Goal: Find specific page/section: Find specific page/section

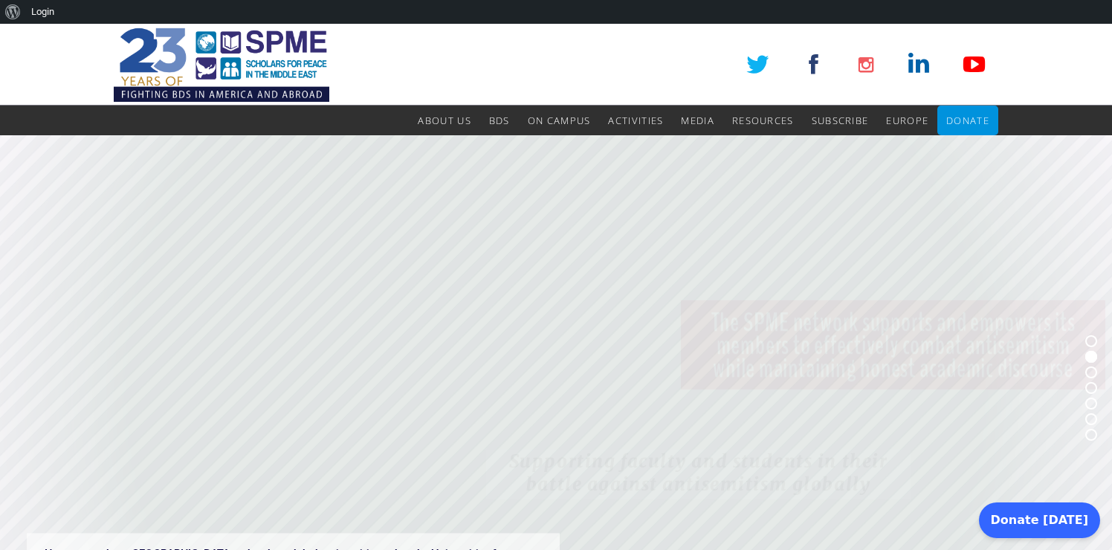
scroll to position [19, 0]
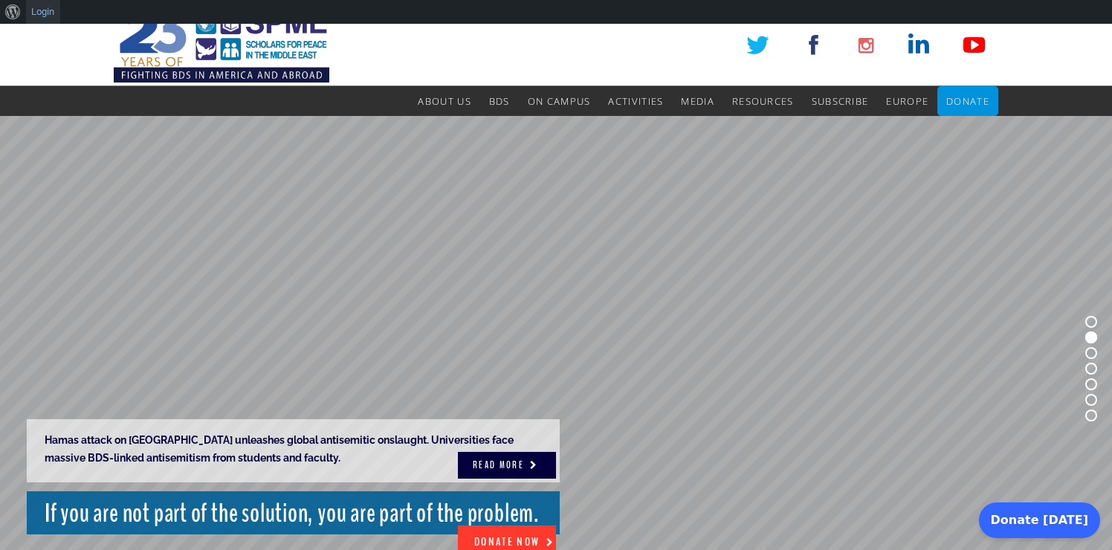
click at [47, 16] on link "Login" at bounding box center [43, 12] width 34 height 24
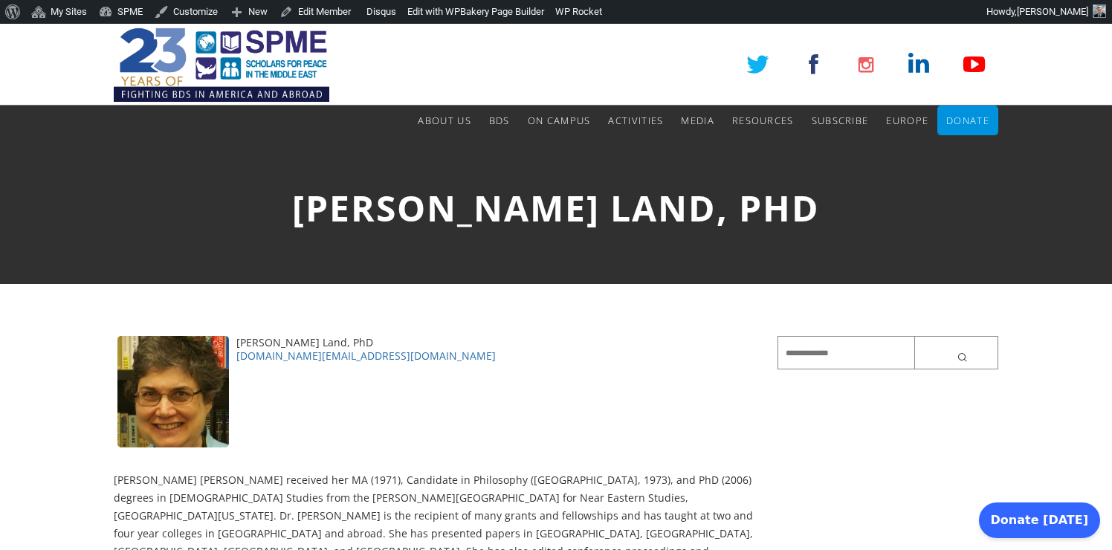
click at [305, 57] on img at bounding box center [222, 65] width 216 height 82
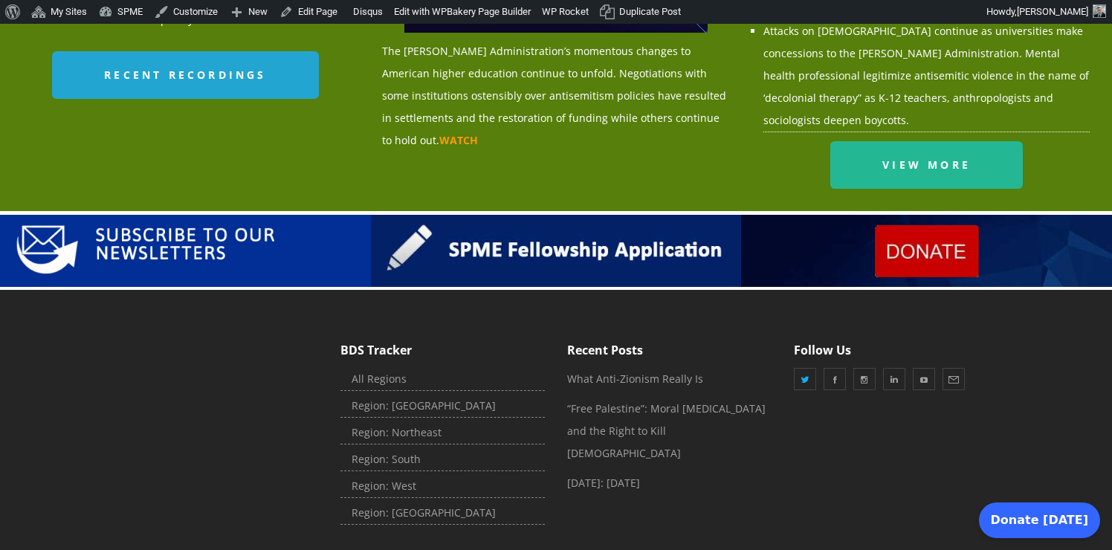
scroll to position [1794, 0]
